Goal: Task Accomplishment & Management: Complete application form

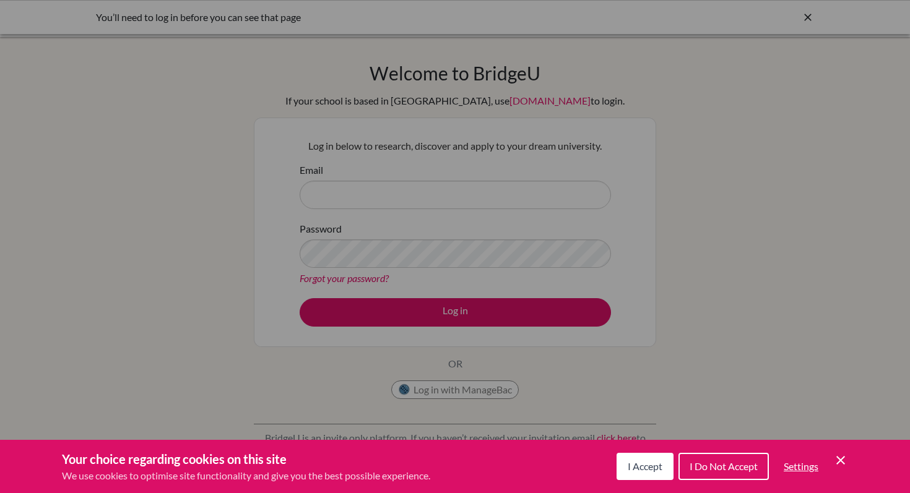
click at [412, 194] on div "Cookie Preferences" at bounding box center [455, 246] width 910 height 493
click at [651, 467] on span "I Accept" at bounding box center [645, 467] width 35 height 12
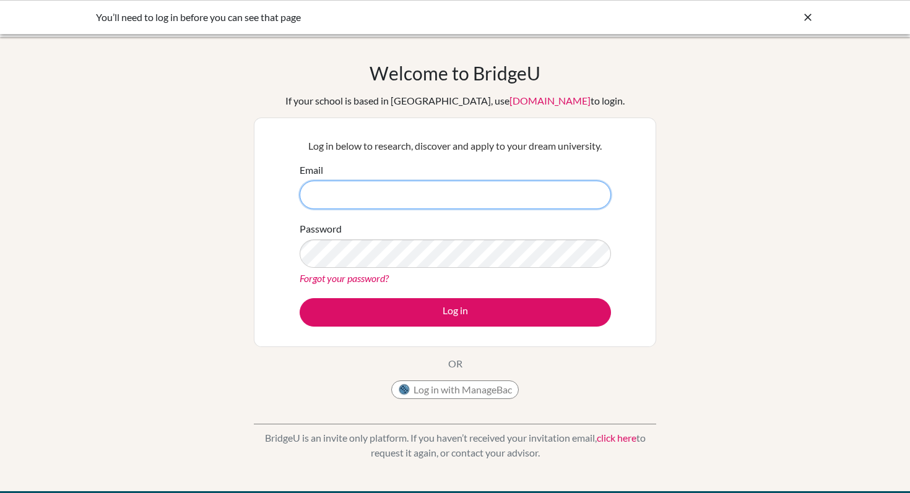
click at [467, 193] on input "Email" at bounding box center [455, 195] width 311 height 28
type input "[EMAIL_ADDRESS][DOMAIN_NAME]"
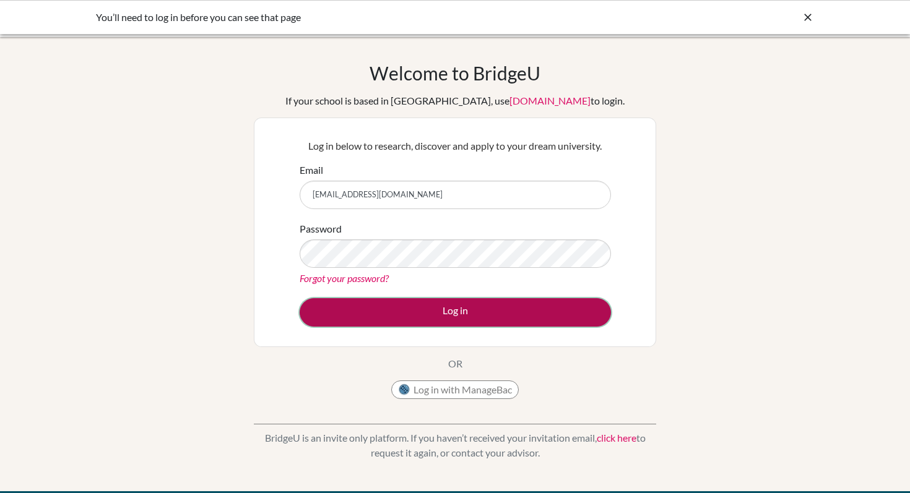
click at [466, 310] on button "Log in" at bounding box center [455, 312] width 311 height 28
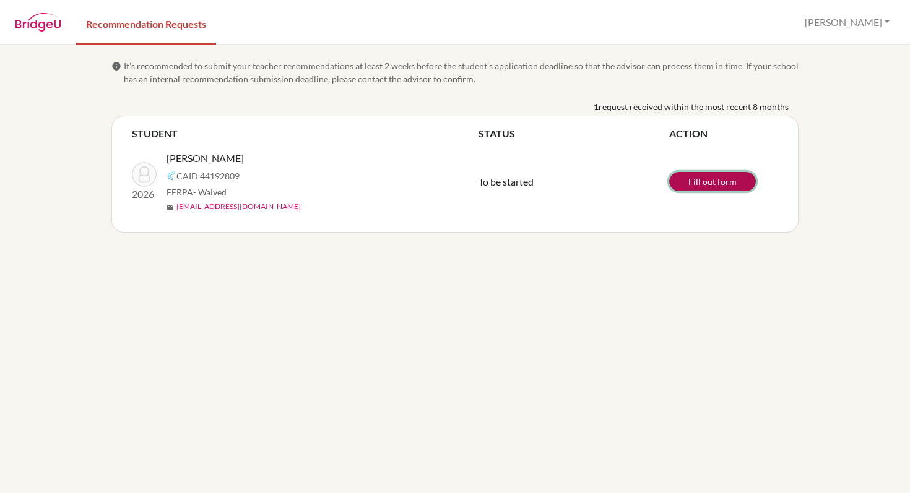
click at [721, 181] on link "Fill out form" at bounding box center [712, 181] width 87 height 19
click at [702, 180] on link "Fill out form" at bounding box center [712, 181] width 87 height 19
